Goal: Task Accomplishment & Management: Manage account settings

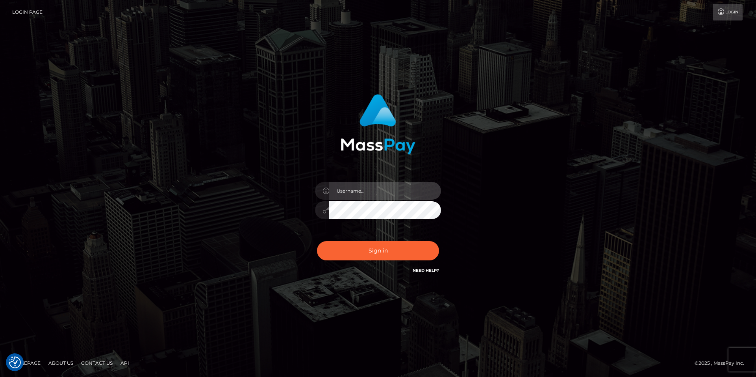
click at [363, 191] on input "text" at bounding box center [385, 191] width 112 height 18
click at [0, 377] on com-1password-button at bounding box center [0, 377] width 0 height 0
click at [366, 189] on input "text" at bounding box center [385, 191] width 112 height 18
type input "smiley.throne"
click at [350, 192] on input "text" at bounding box center [385, 191] width 112 height 18
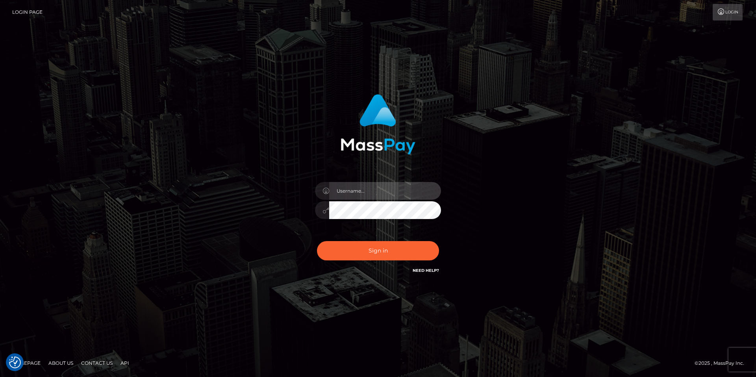
type input "smiley.throne"
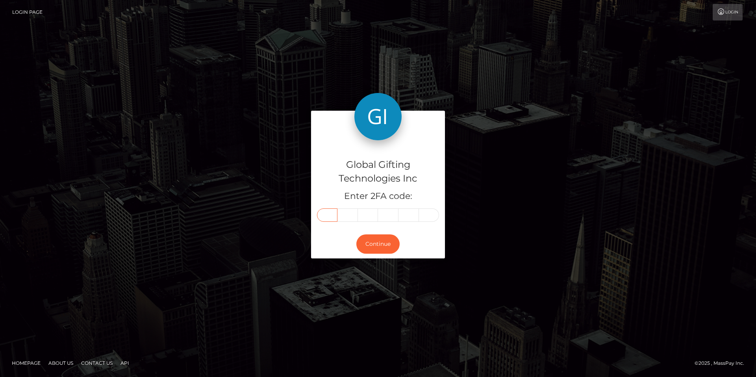
click at [333, 217] on input "text" at bounding box center [327, 214] width 20 height 13
type input "3"
type input "4"
type input "8"
type input "9"
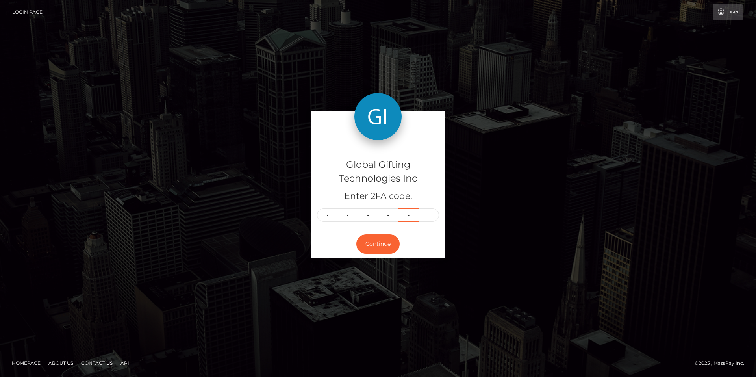
type input "1"
type input "2"
